Goal: Task Accomplishment & Management: Manage account settings

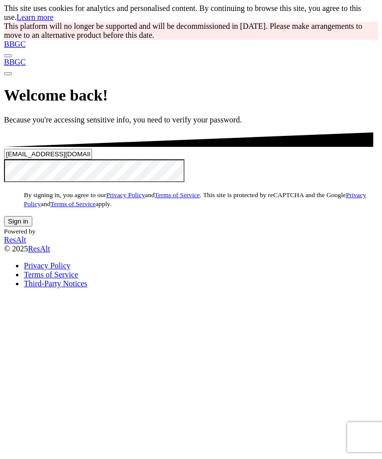
click at [32, 226] on button "Sign in" at bounding box center [18, 221] width 28 height 10
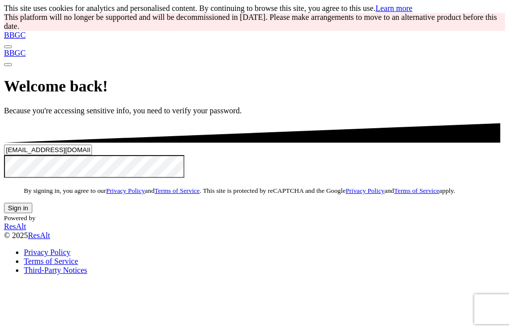
scroll to position [76, 0]
click at [32, 213] on button "Sign in" at bounding box center [18, 208] width 28 height 10
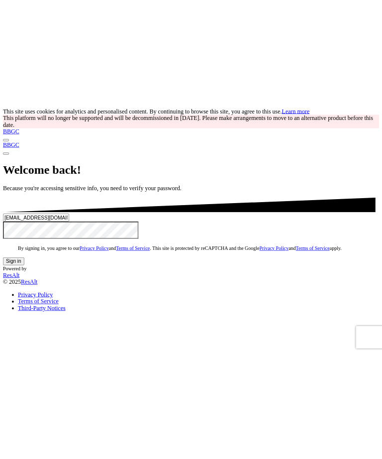
scroll to position [0, 0]
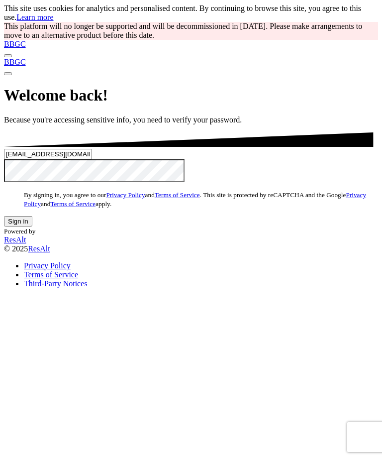
click at [32, 226] on button "Sign in" at bounding box center [18, 221] width 28 height 10
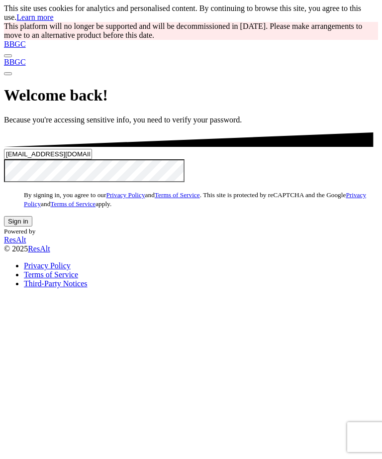
click at [32, 226] on button "Sign in" at bounding box center [18, 221] width 28 height 10
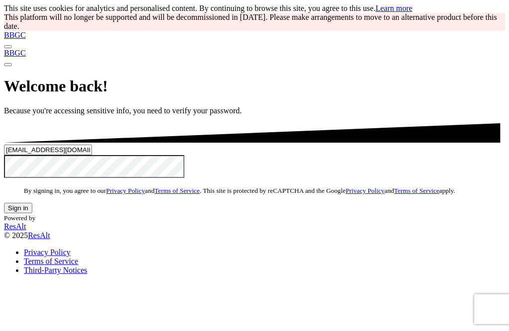
click at [32, 213] on button "Sign in" at bounding box center [18, 208] width 28 height 10
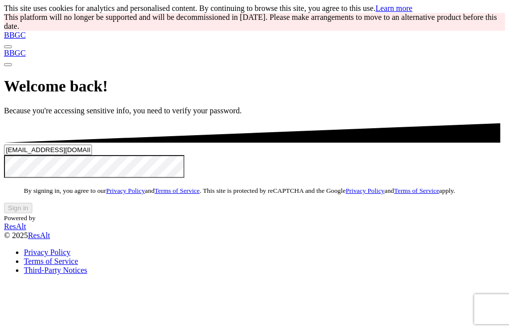
click at [32, 213] on button "Sign in" at bounding box center [18, 208] width 28 height 10
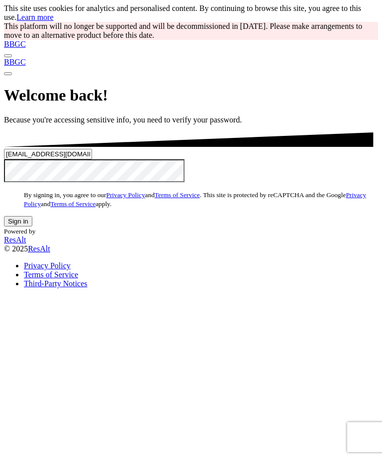
click at [32, 226] on button "Sign in" at bounding box center [18, 221] width 28 height 10
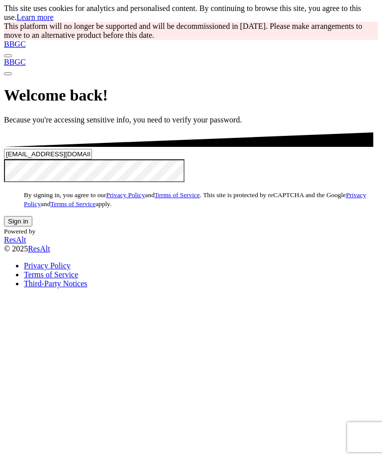
click at [32, 226] on button "Sign in" at bounding box center [18, 221] width 28 height 10
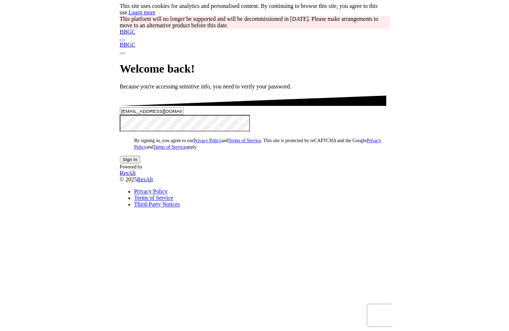
scroll to position [164, 0]
